Goal: Information Seeking & Learning: Check status

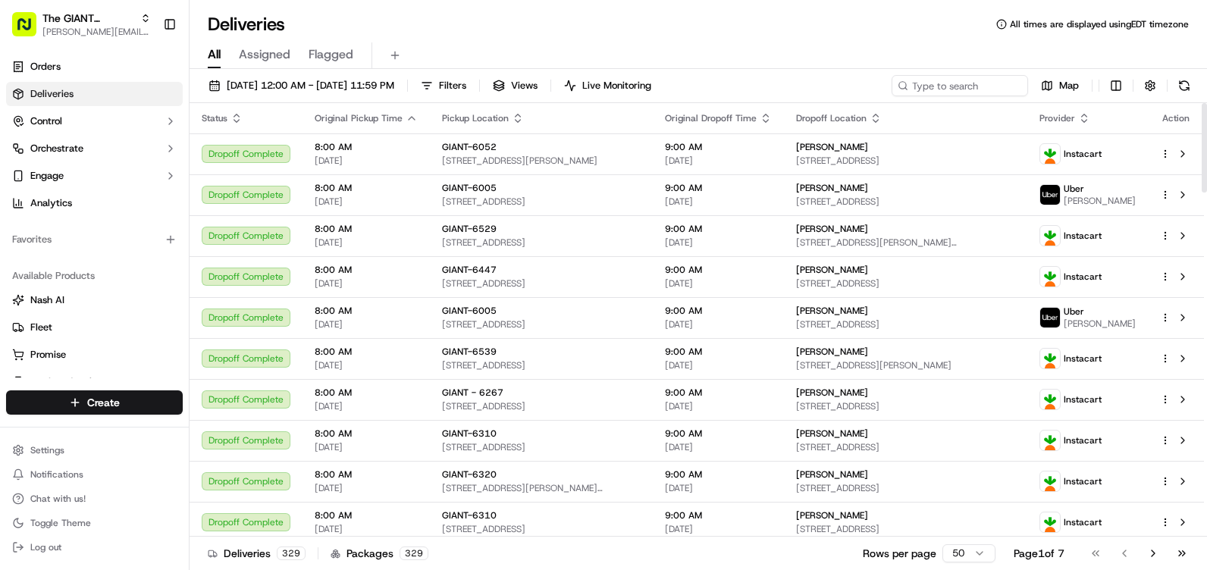
click at [515, 114] on icon "button" at bounding box center [517, 115] width 5 height 2
click at [557, 114] on div "Pickup Location" at bounding box center [541, 118] width 199 height 12
click at [473, 92] on button "Filters" at bounding box center [443, 85] width 59 height 21
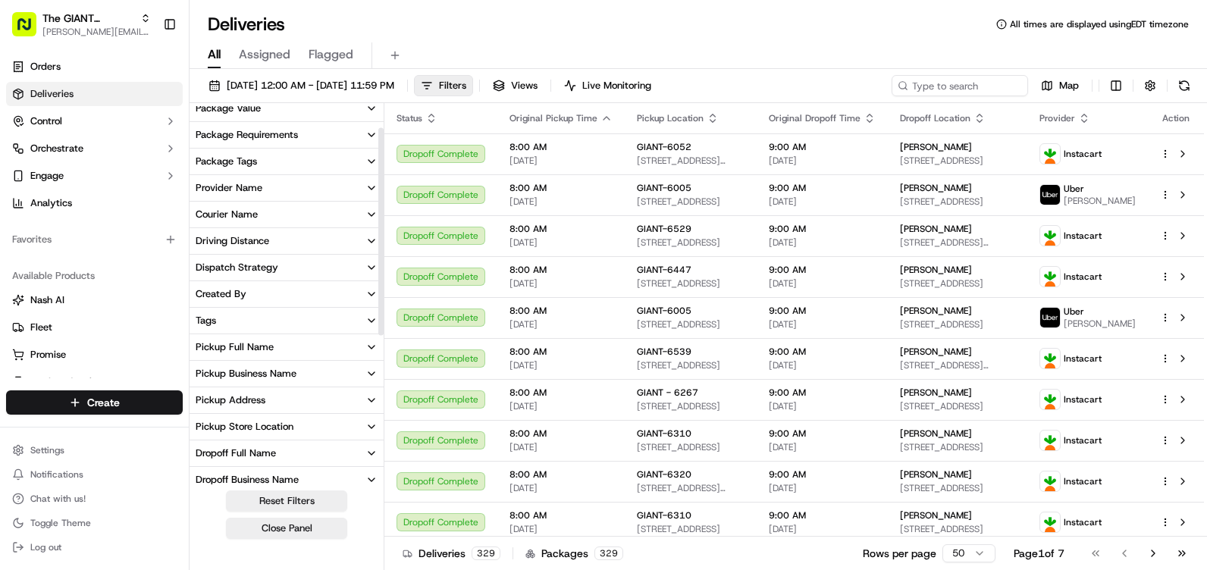
scroll to position [152, 0]
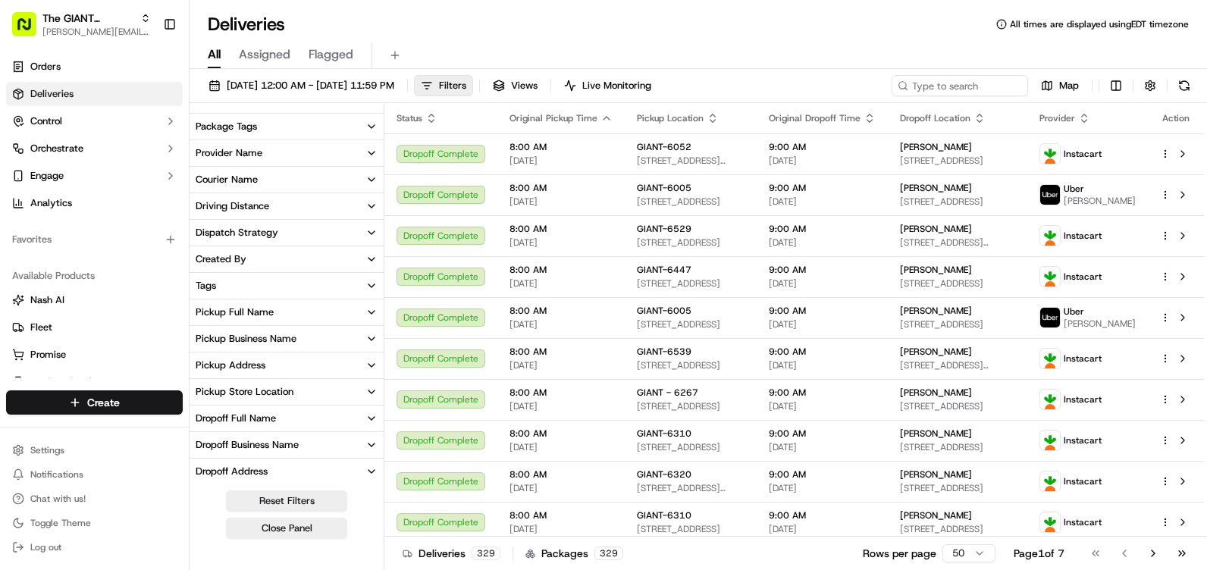
click at [321, 396] on button "Pickup Store Location" at bounding box center [286, 392] width 194 height 26
click at [314, 419] on input at bounding box center [296, 420] width 164 height 24
type input "6294"
click at [197, 446] on button "GIANT-6294" at bounding box center [202, 446] width 12 height 12
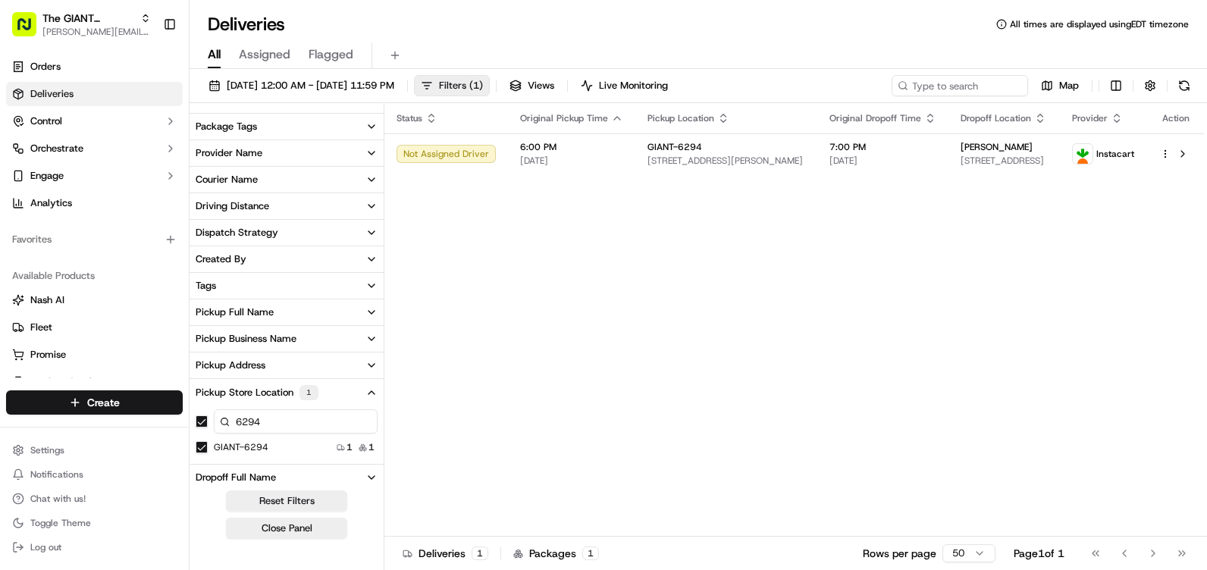
click at [490, 89] on button "Filters ( 1 )" at bounding box center [452, 85] width 76 height 21
